Goal: Register for event/course

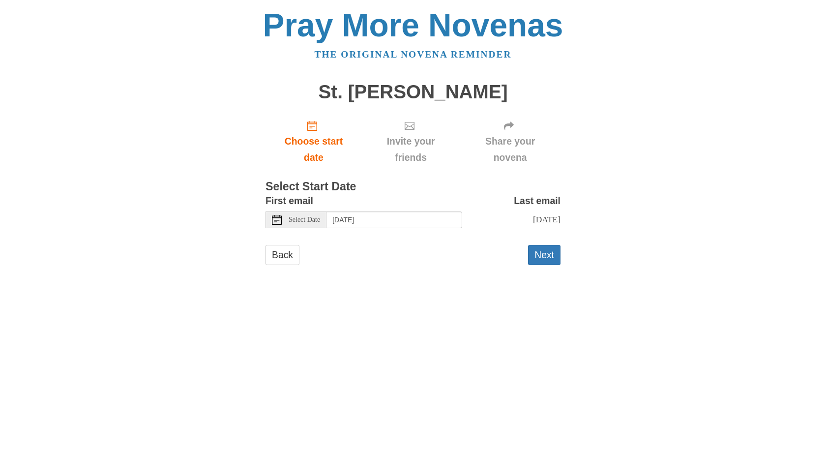
click at [278, 217] on use at bounding box center [277, 220] width 10 height 10
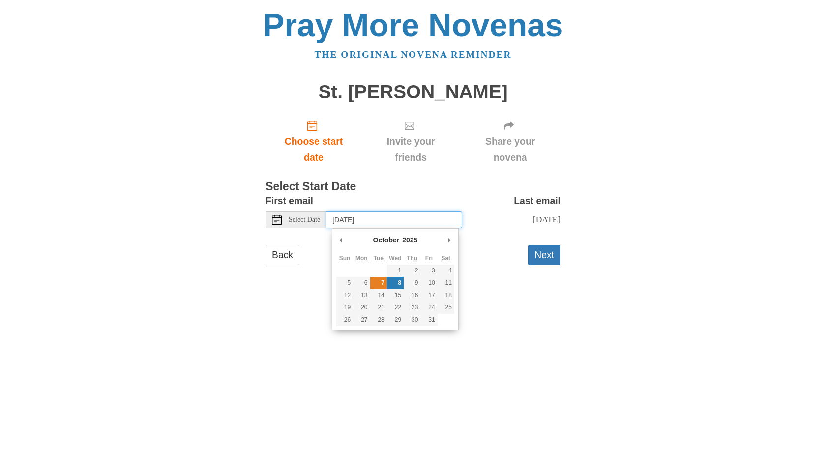
type input "Tuesday, October 7th"
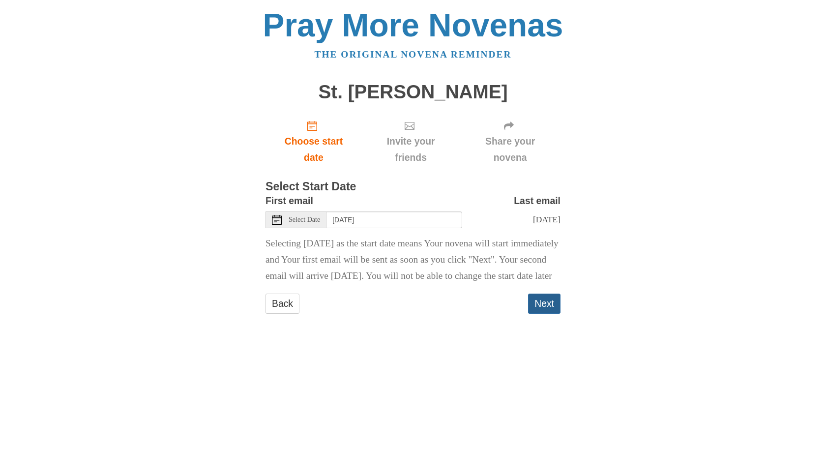
click at [543, 314] on button "Next" at bounding box center [544, 304] width 32 height 20
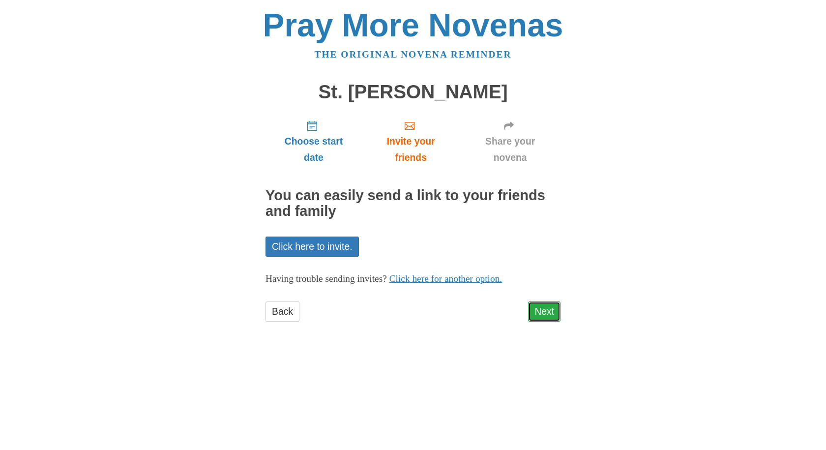
click at [540, 305] on link "Next" at bounding box center [544, 311] width 32 height 20
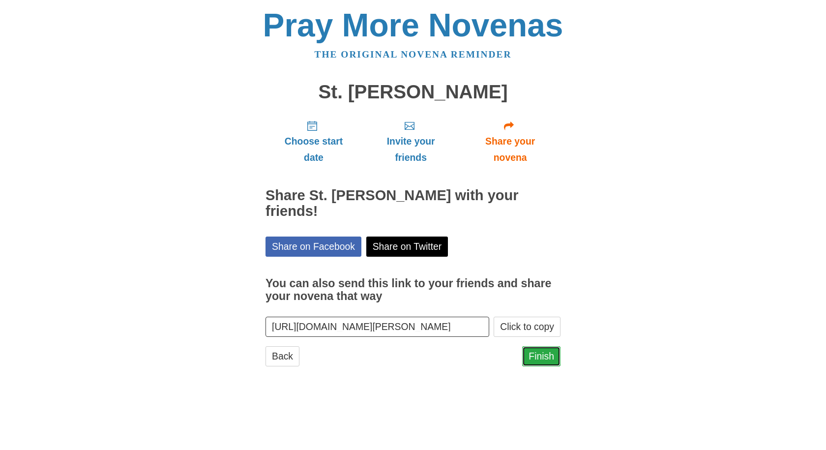
click at [535, 357] on link "Finish" at bounding box center [541, 356] width 38 height 20
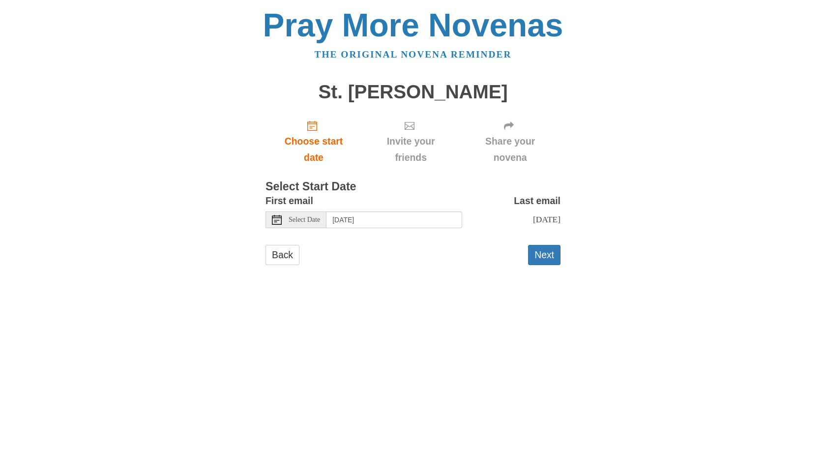
click at [279, 216] on use at bounding box center [277, 220] width 10 height 10
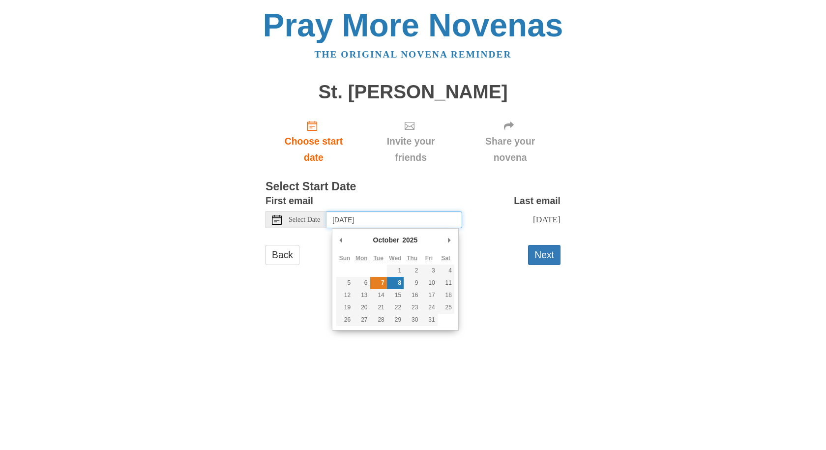
type input "Tuesday, October 7th"
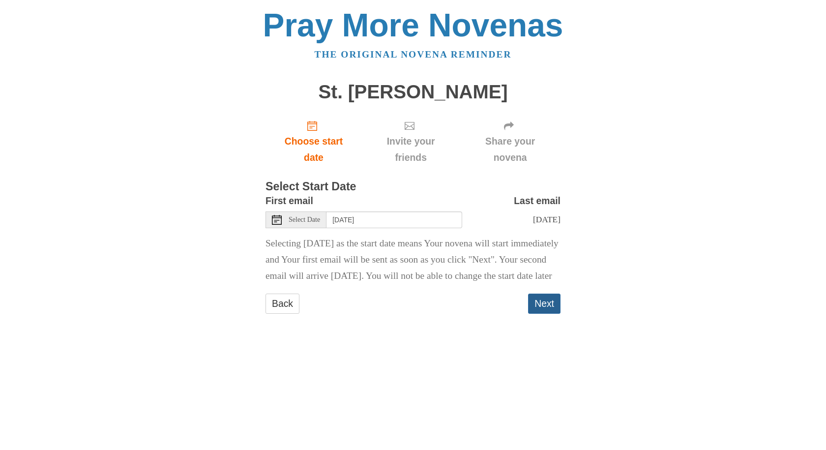
click at [542, 314] on button "Next" at bounding box center [544, 304] width 32 height 20
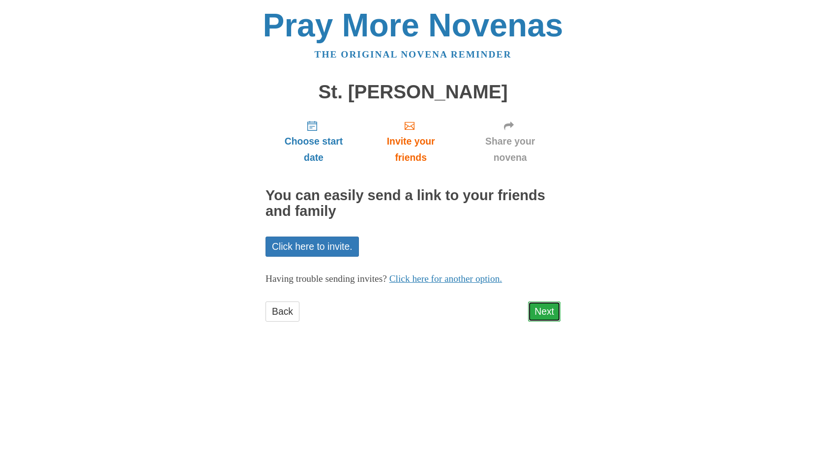
click at [551, 307] on link "Next" at bounding box center [544, 311] width 32 height 20
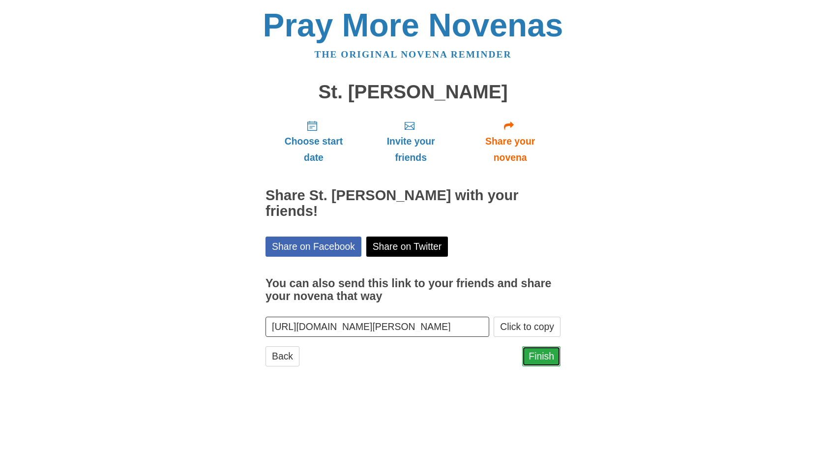
click at [540, 354] on link "Finish" at bounding box center [541, 356] width 38 height 20
